Goal: Information Seeking & Learning: Learn about a topic

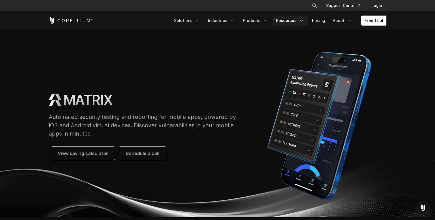
click at [301, 21] on icon "Navigation Menu" at bounding box center [302, 21] width 6 height 6
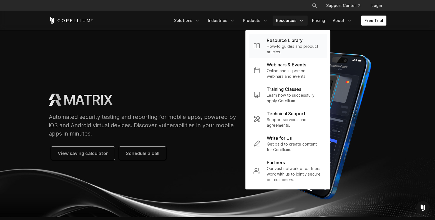
click at [284, 37] on p "Resource Library" at bounding box center [285, 40] width 36 height 7
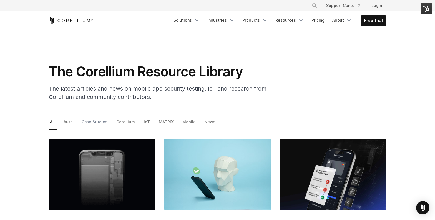
click at [88, 121] on link "Case Studies" at bounding box center [95, 124] width 29 height 12
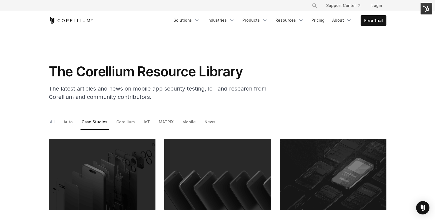
click at [52, 120] on link "All" at bounding box center [53, 124] width 8 height 12
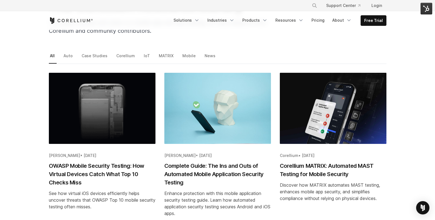
scroll to position [100, 0]
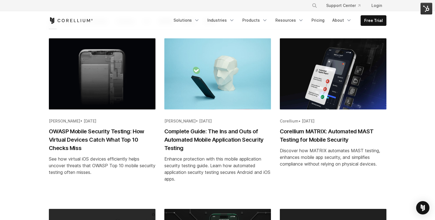
click at [299, 132] on h2 "Corellium MATRIX: Automated MAST Testing for Mobile Security" at bounding box center [333, 135] width 107 height 17
